Goal: Unclear: Browse casually

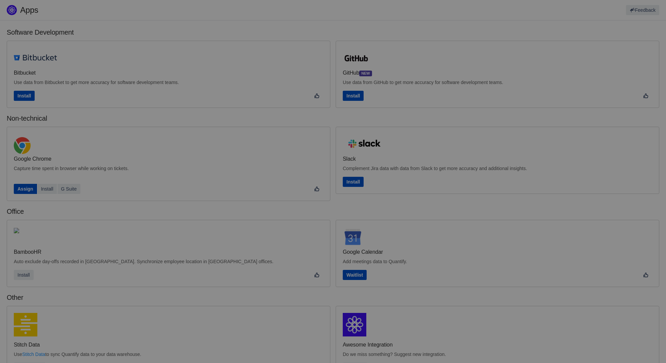
scroll to position [103, 0]
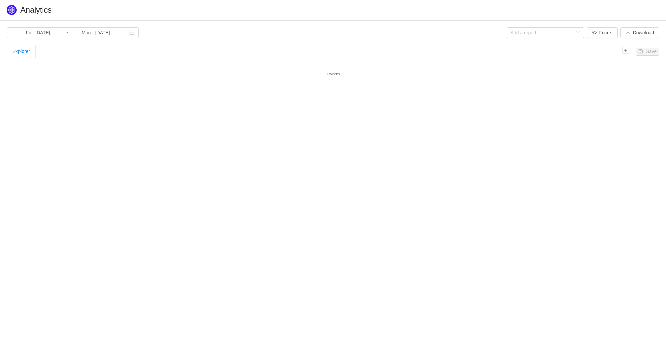
type input "Wed - Oct 01, 2025"
type input "Sat - Oct 11, 2025"
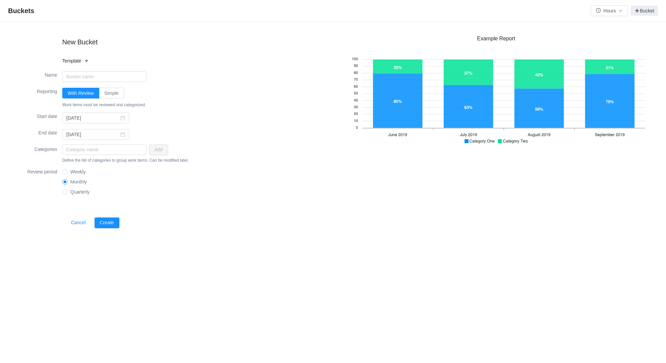
click at [62, 169] on input "Weekly" at bounding box center [64, 171] width 5 height 5
radio input "true"
radio input "false"
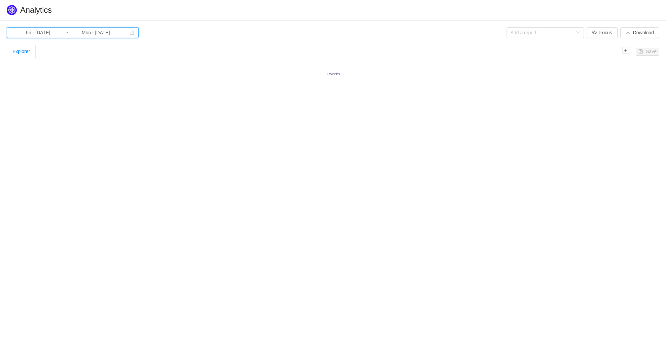
type input "Wed - Oct 01, 2025"
type input "Sat - Oct 11, 2025"
type input "Sat - [DATE]"
type input "Sat - Aug 30, 2025"
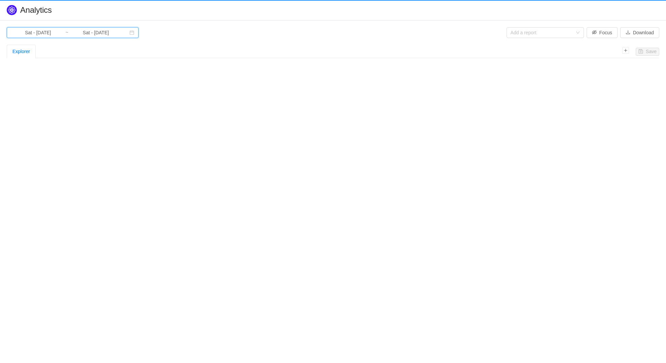
type input "Mon - Sep 01, 2025"
type input "Tue - Sep 30, 2025"
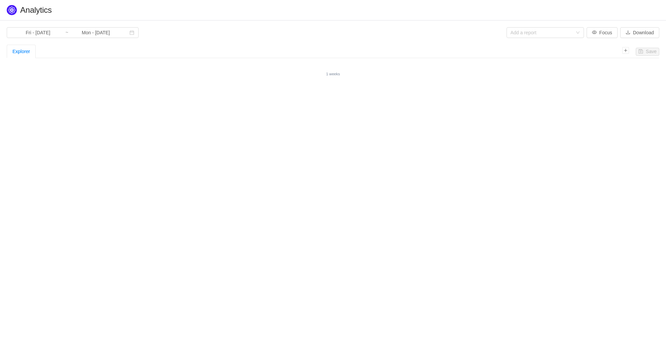
type input "Wed - Oct 01, 2025"
type input "Sat - Oct 11, 2025"
